Goal: Task Accomplishment & Management: Complete application form

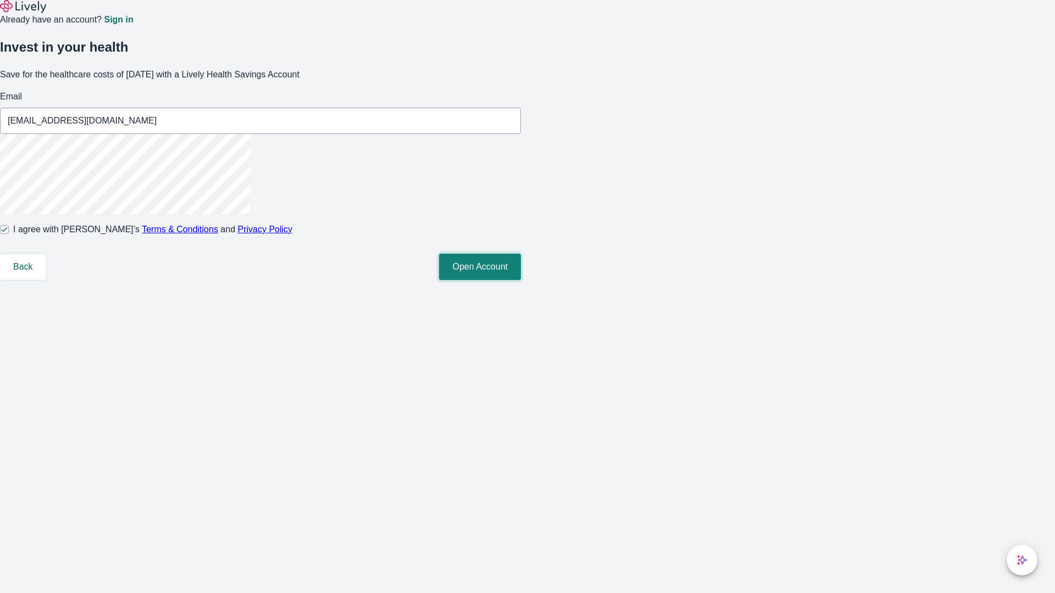
click at [521, 280] on button "Open Account" at bounding box center [480, 267] width 82 height 26
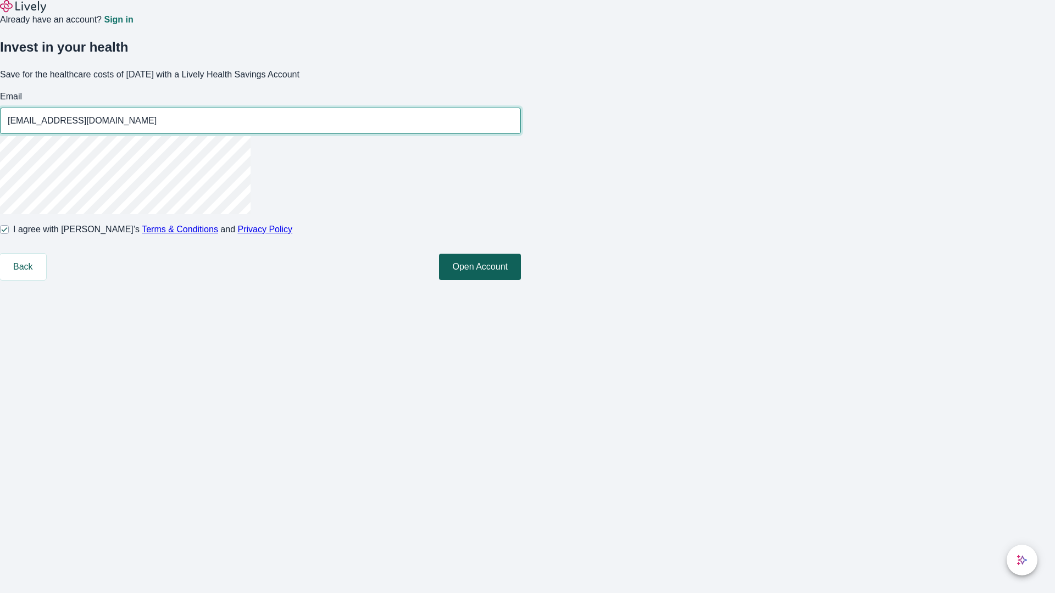
type input "[EMAIL_ADDRESS][DOMAIN_NAME]"
click at [9, 234] on input "I agree with Lively’s Terms & Conditions and Privacy Policy" at bounding box center [4, 229] width 9 height 9
checkbox input "false"
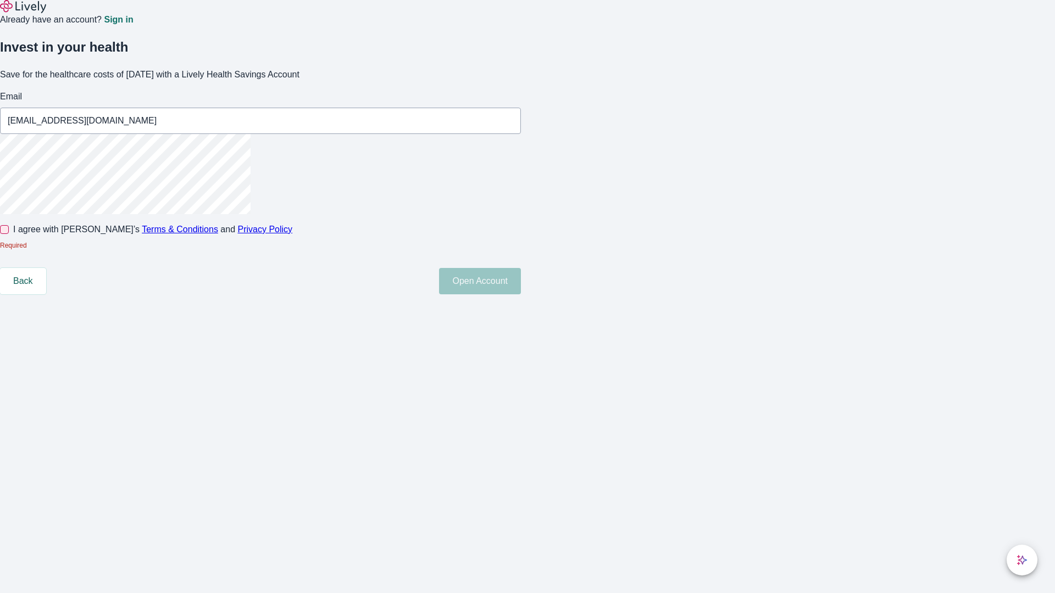
type input "[EMAIL_ADDRESS][DOMAIN_NAME]"
click at [9, 234] on input "I agree with Lively’s Terms & Conditions and Privacy Policy" at bounding box center [4, 229] width 9 height 9
checkbox input "true"
click at [521, 280] on button "Open Account" at bounding box center [480, 267] width 82 height 26
